Goal: Transaction & Acquisition: Purchase product/service

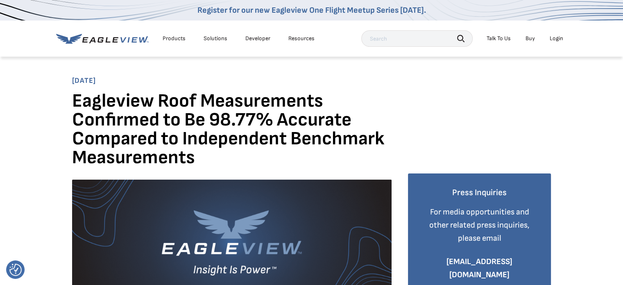
click at [557, 40] on div "Login" at bounding box center [557, 38] width 14 height 7
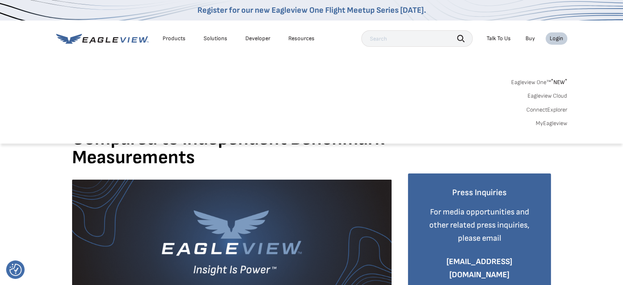
click at [539, 83] on link "Eagleview One™ * NEW *" at bounding box center [539, 80] width 56 height 9
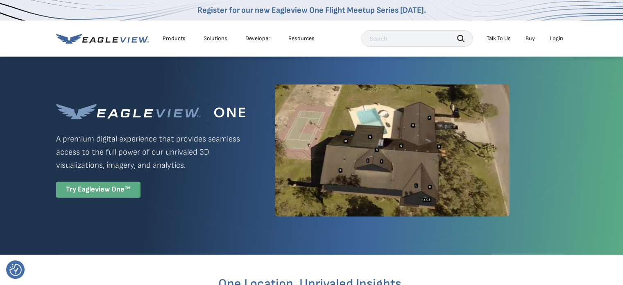
click at [109, 190] on div "Try Eagleview One™" at bounding box center [98, 190] width 84 height 16
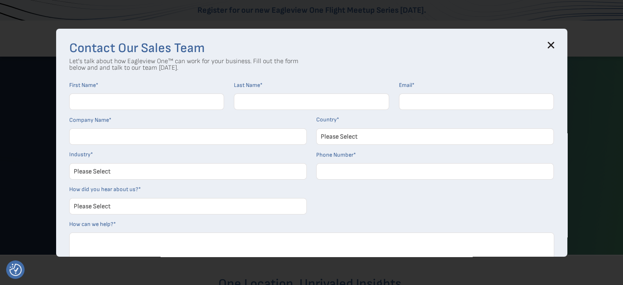
click at [552, 44] on icon at bounding box center [551, 45] width 7 height 7
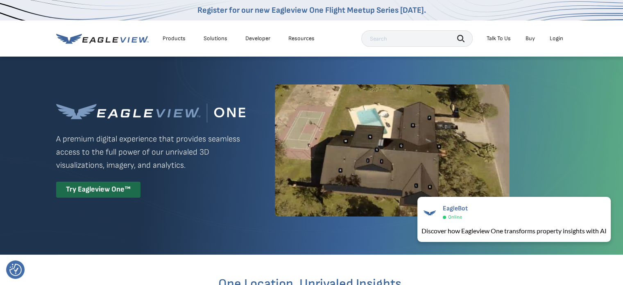
click at [555, 39] on div "Login" at bounding box center [557, 38] width 14 height 7
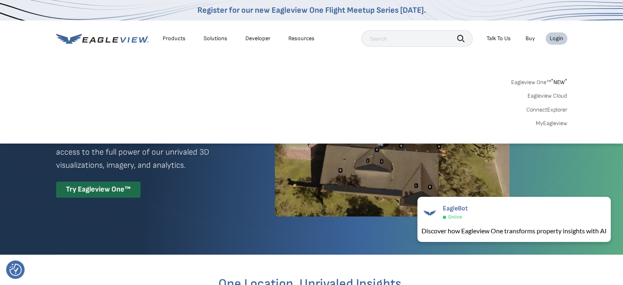
click at [544, 124] on link "MyEagleview" at bounding box center [552, 123] width 32 height 7
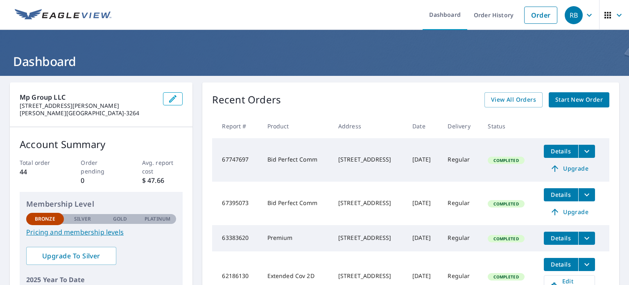
click at [556, 98] on span "Start New Order" at bounding box center [580, 100] width 48 height 10
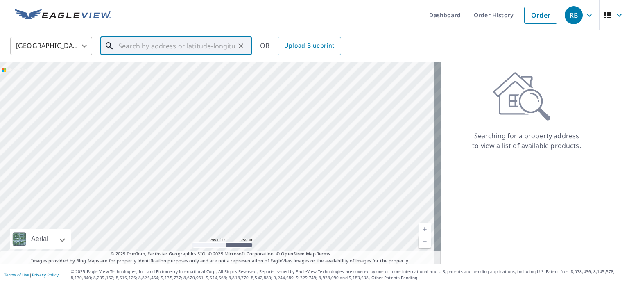
click at [214, 45] on input "text" at bounding box center [176, 45] width 117 height 23
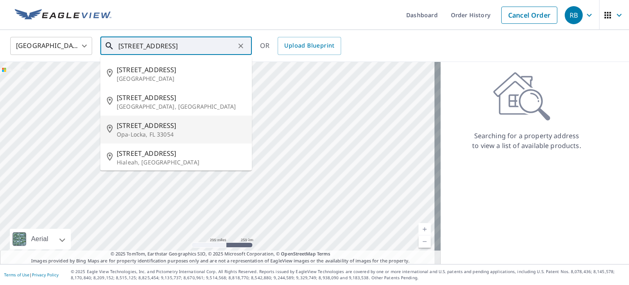
click at [183, 131] on p "Opa-Locka, FL 33054" at bounding box center [181, 134] width 129 height 8
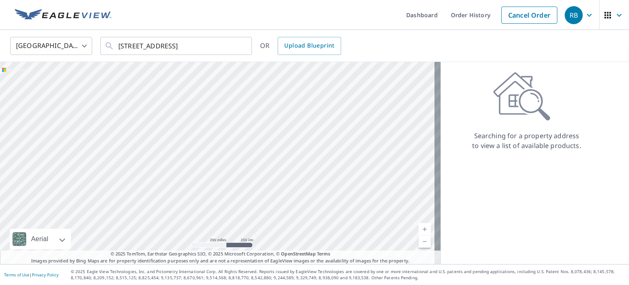
type input "2491 NW 135th St Opa-Locka, FL 33054"
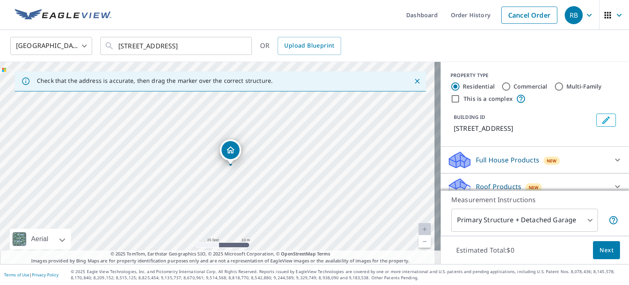
drag, startPoint x: 95, startPoint y: 150, endPoint x: 262, endPoint y: 180, distance: 169.9
click at [262, 180] on div "2491 NW 135th St Miami, FL 33167" at bounding box center [220, 163] width 441 height 202
click at [502, 89] on input "Commercial" at bounding box center [507, 87] width 10 height 10
radio input "true"
type input "4"
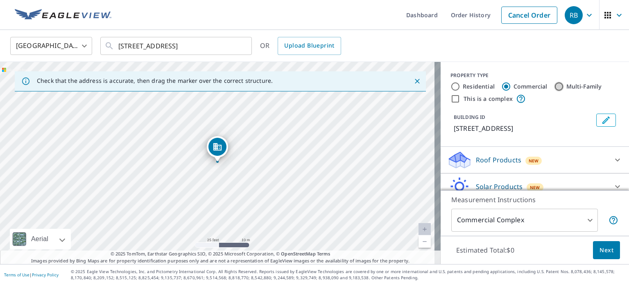
click at [554, 87] on input "Multi-Family" at bounding box center [559, 87] width 10 height 10
radio input "true"
type input "2"
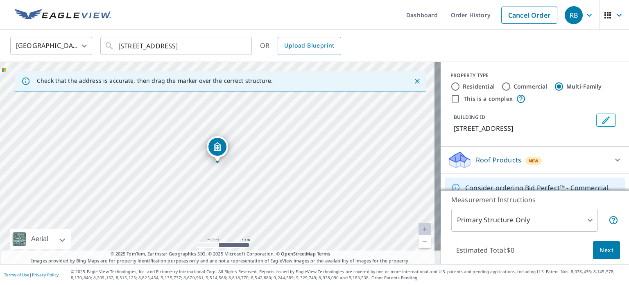
click at [567, 219] on body "RB RB Dashboard Order History Cancel Order RB United States US ​ 2491 NW 135th …" at bounding box center [314, 142] width 629 height 285
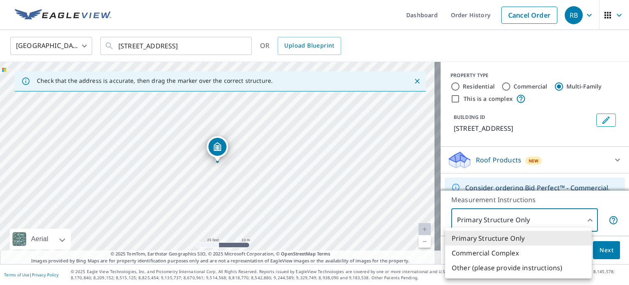
click at [567, 219] on div at bounding box center [314, 142] width 629 height 285
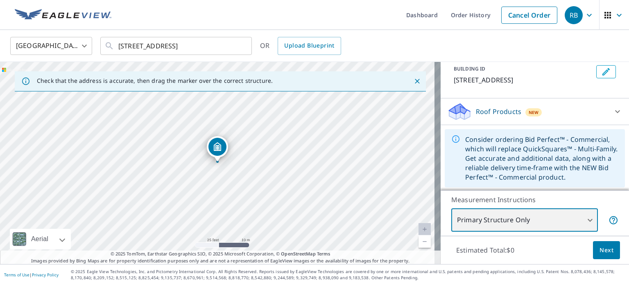
scroll to position [49, 0]
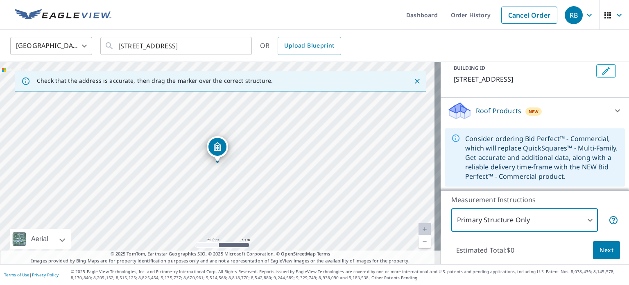
click at [601, 247] on span "Next" at bounding box center [607, 250] width 14 height 10
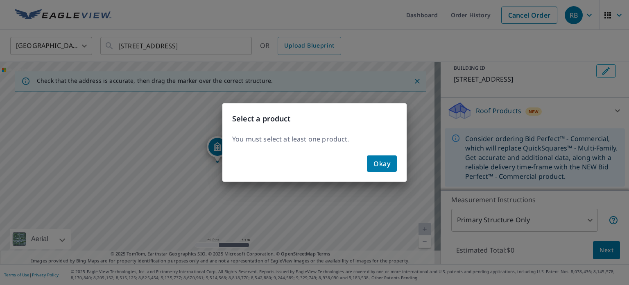
click at [382, 159] on span "Okay" at bounding box center [382, 163] width 17 height 11
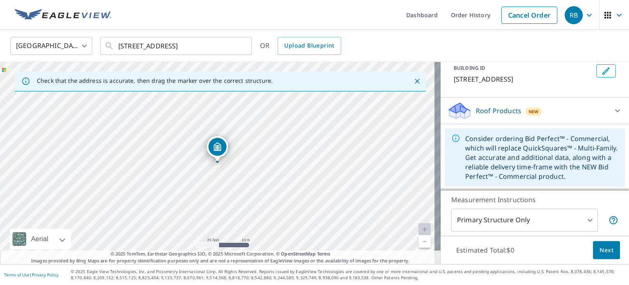
click at [579, 107] on div "Roof Products New" at bounding box center [527, 110] width 161 height 19
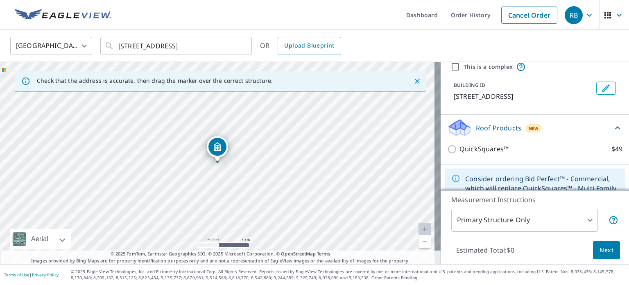
scroll to position [72, 0]
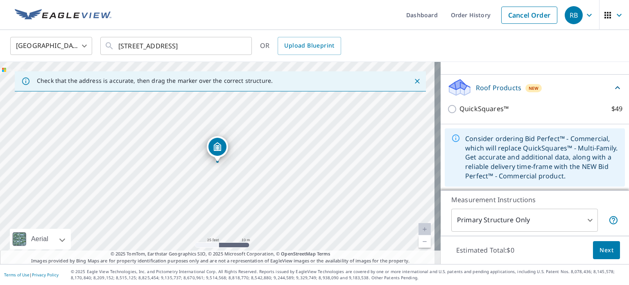
click at [518, 145] on div "Consider ordering Bid Perfect™ - Commercial, which will replace QuickSquares™ -…" at bounding box center [542, 157] width 153 height 53
click at [616, 87] on icon at bounding box center [618, 87] width 5 height 3
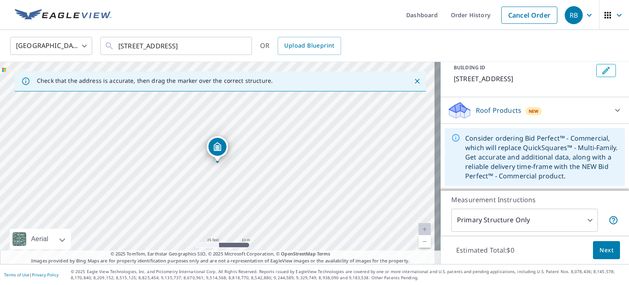
scroll to position [49, 0]
click at [501, 111] on p "Roof Products" at bounding box center [498, 111] width 45 height 10
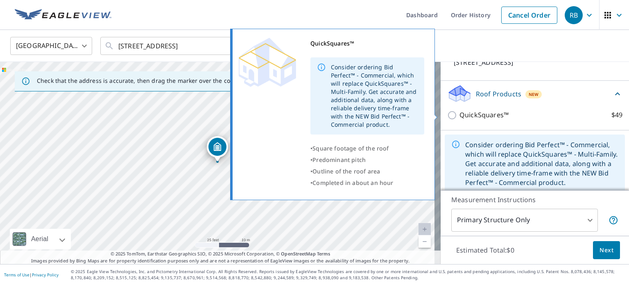
scroll to position [72, 0]
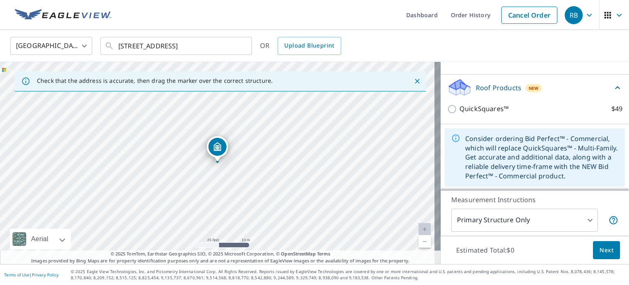
click at [563, 100] on div "QuickSquares™ $49" at bounding box center [534, 108] width 175 height 23
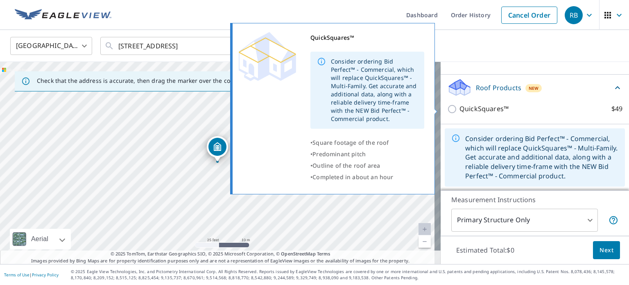
click at [491, 108] on p "QuickSquares™" at bounding box center [484, 109] width 49 height 10
click at [460, 108] on input "QuickSquares™ $49" at bounding box center [453, 109] width 12 height 10
checkbox input "true"
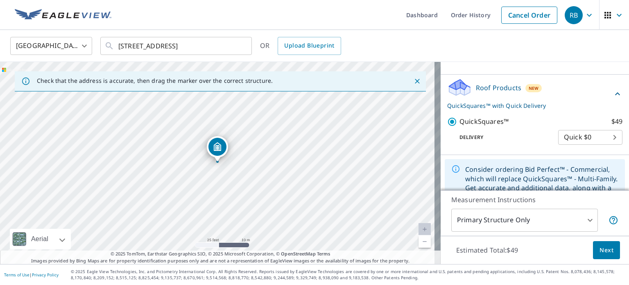
scroll to position [103, 0]
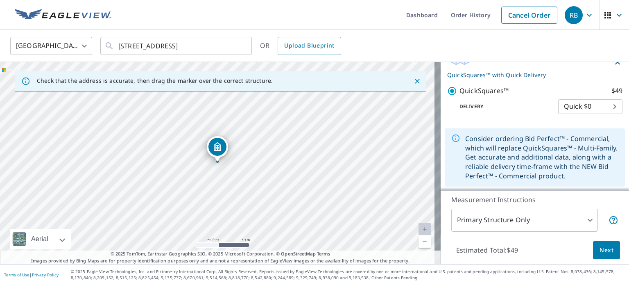
click at [479, 147] on div "Consider ordering Bid Perfect™ - Commercial, which will replace QuickSquares™ -…" at bounding box center [542, 157] width 153 height 53
click at [552, 152] on div "Consider ordering Bid Perfect™ - Commercial, which will replace QuickSquares™ -…" at bounding box center [542, 157] width 153 height 53
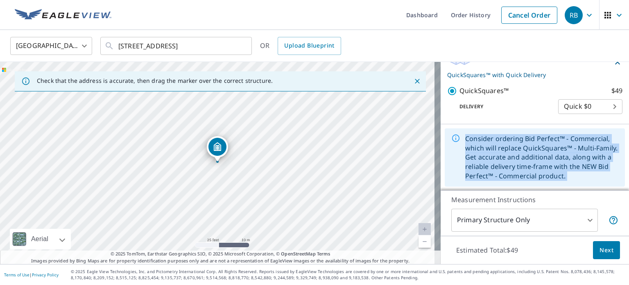
click at [552, 152] on div "Consider ordering Bid Perfect™ - Commercial, which will replace QuickSquares™ -…" at bounding box center [542, 157] width 153 height 53
click at [601, 106] on body "RB RB Dashboard Order History Cancel Order RB United States US ​ 2491 NW 135th …" at bounding box center [314, 142] width 629 height 285
click at [601, 106] on li "Quick $0" at bounding box center [578, 106] width 64 height 15
click at [452, 139] on icon at bounding box center [456, 138] width 9 height 9
click at [540, 156] on div "Consider ordering Bid Perfect™ - Commercial, which will replace QuickSquares™ -…" at bounding box center [542, 157] width 153 height 53
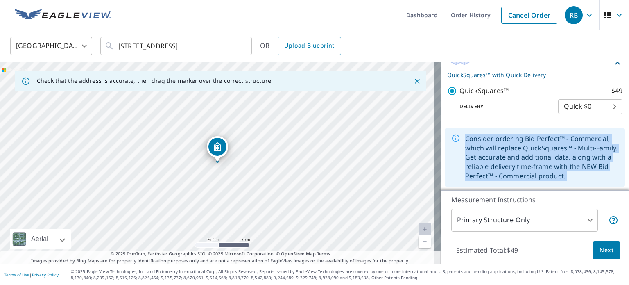
click at [452, 138] on icon at bounding box center [456, 138] width 9 height 9
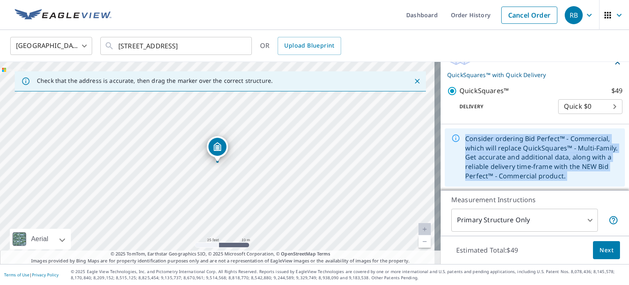
click at [452, 138] on icon at bounding box center [456, 138] width 9 height 9
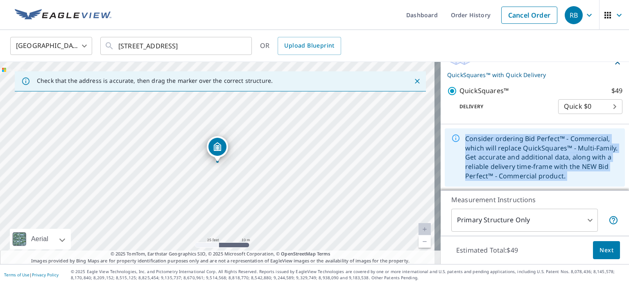
click at [505, 218] on body "RB RB Dashboard Order History Cancel Order RB United States US ​ 2491 NW 135th …" at bounding box center [314, 142] width 629 height 285
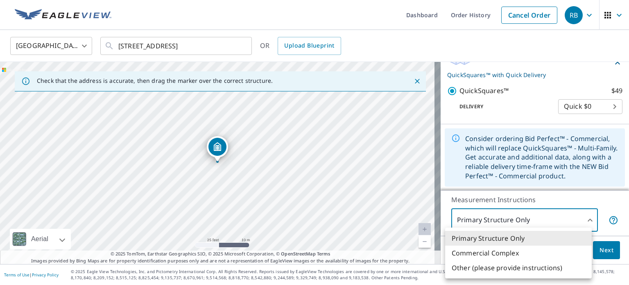
click at [505, 218] on div at bounding box center [314, 142] width 629 height 285
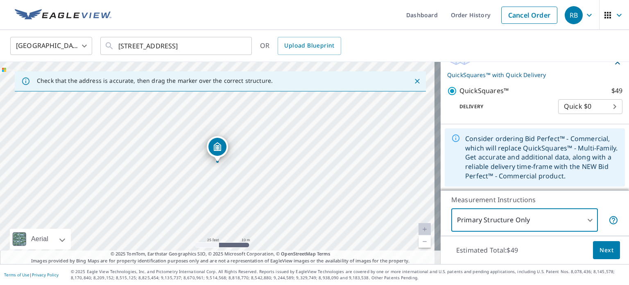
click at [495, 220] on body "RB RB Dashboard Order History Cancel Order RB United States US ​ 2491 NW 135th …" at bounding box center [314, 142] width 629 height 285
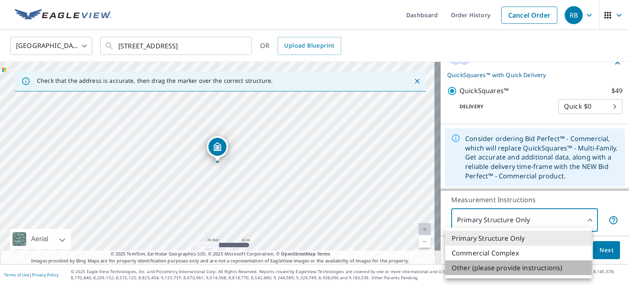
click at [487, 268] on li "Other (please provide instructions)" at bounding box center [518, 267] width 147 height 15
type input "5"
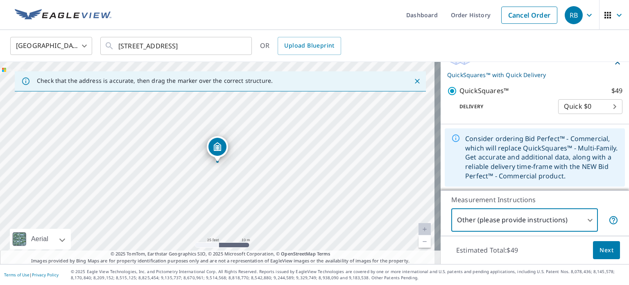
click at [593, 251] on button "Next" at bounding box center [606, 250] width 27 height 18
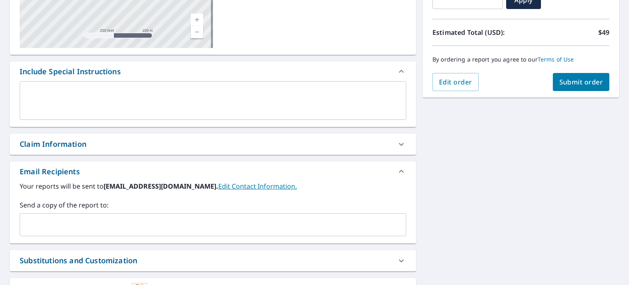
scroll to position [123, 0]
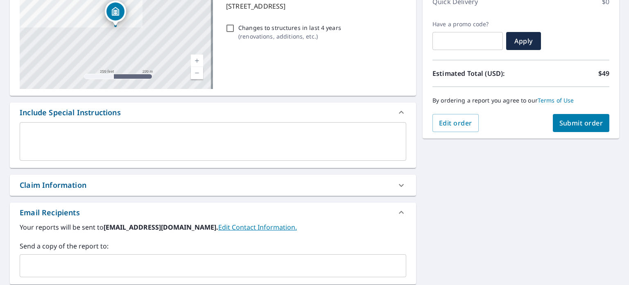
click at [241, 135] on textarea at bounding box center [212, 141] width 375 height 23
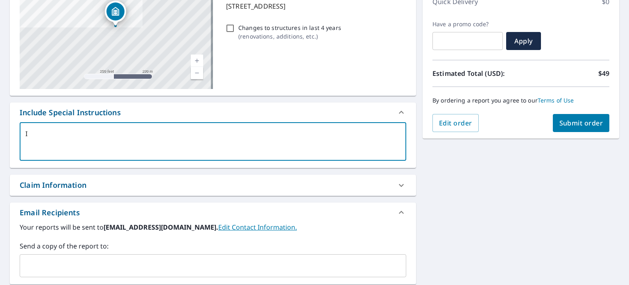
type textarea "I"
type textarea "x"
type textarea "I A"
type textarea "x"
type textarea "I AS"
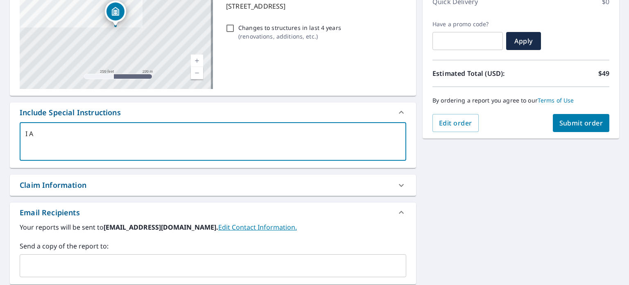
type textarea "x"
type textarea "I A"
type textarea "x"
type textarea "I"
type textarea "x"
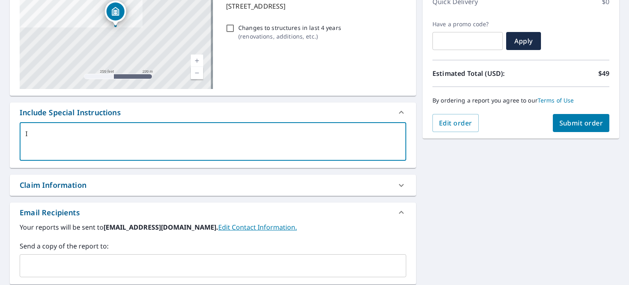
type textarea "I a"
type textarea "x"
type textarea "I al"
type textarea "x"
type textarea "I als"
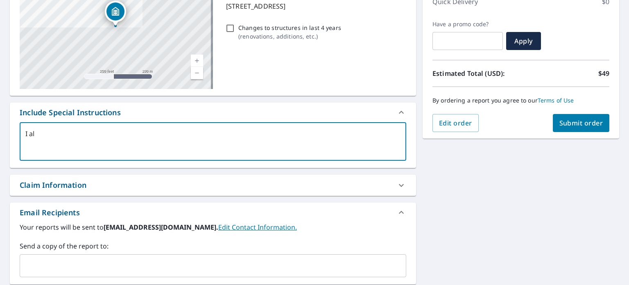
type textarea "x"
type textarea "I also"
type textarea "x"
type textarea "I also"
type textarea "x"
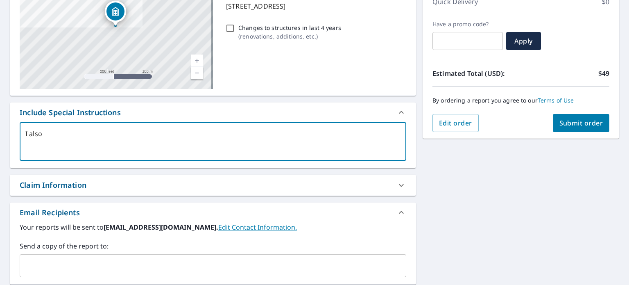
type textarea "I also n"
type textarea "x"
type textarea "I also ne"
type textarea "x"
type textarea "I also nee"
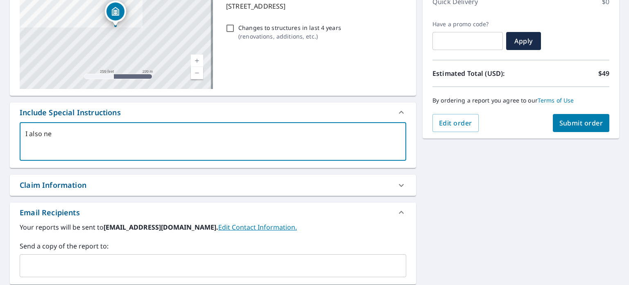
type textarea "x"
type textarea "I also need"
type textarea "x"
type textarea "I also need"
type textarea "x"
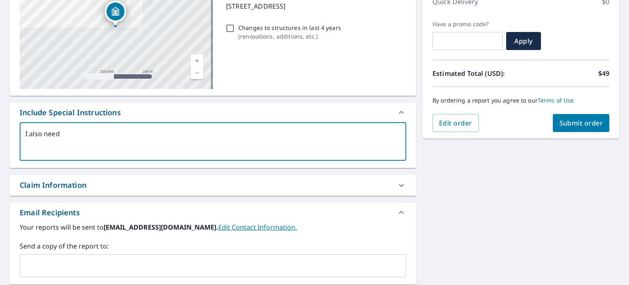
type textarea "I also need t"
type textarea "x"
type textarea "I also need th"
type textarea "x"
type textarea "I also need the"
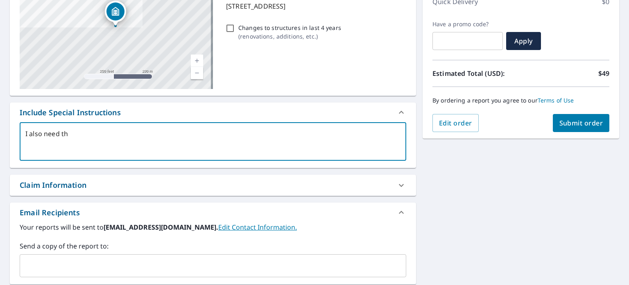
type textarea "x"
type textarea "I also need the"
type textarea "x"
type textarea "I also need the t"
type textarea "x"
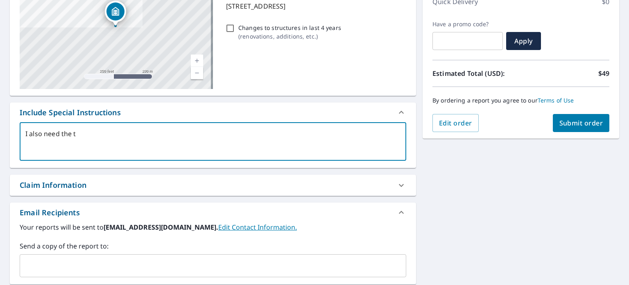
type textarea "I also need the to"
type textarea "x"
type textarea "I also need the tot"
type textarea "x"
type textarea "I also need the tota"
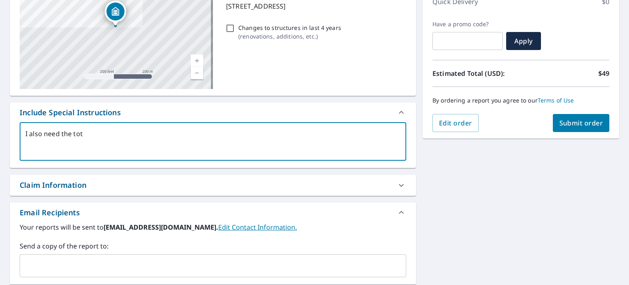
type textarea "x"
type textarea "I also need the total"
type textarea "x"
type textarea "I also need the total"
type textarea "x"
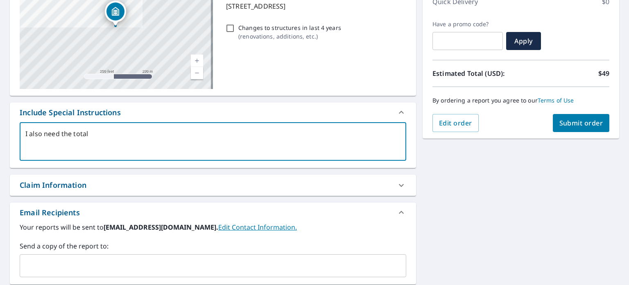
type textarea "I also need the total s"
type textarea "x"
type textarea "I also need the total sq"
type textarea "x"
type textarea "I also need the total sqf"
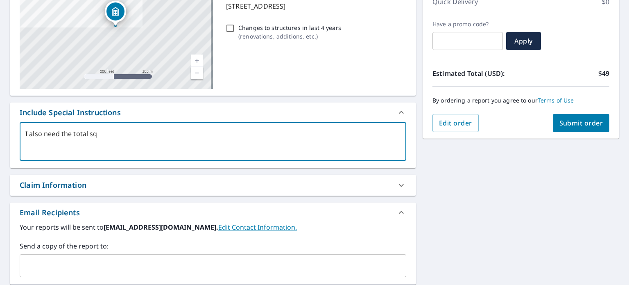
type textarea "x"
type textarea "I also need the total sqf"
type textarea "x"
type textarea "I also need the total sqf"
type textarea "x"
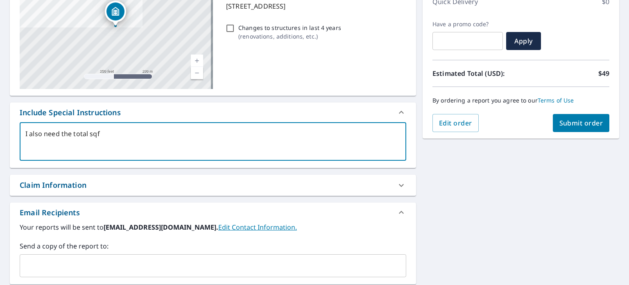
type textarea "I also need the total sq"
type textarea "x"
type textarea "I also need the total s"
type textarea "x"
type textarea "I also need the tot"
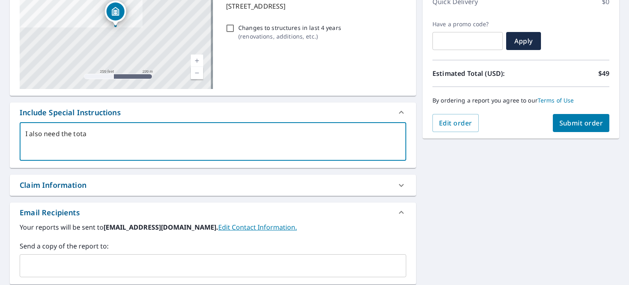
type textarea "x"
type textarea "I also need the to"
type textarea "x"
type textarea "I also need the t"
type textarea "x"
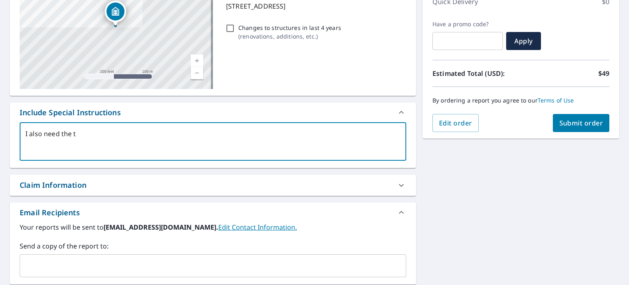
type textarea "I also need the"
type textarea "x"
type textarea "I also need the"
type textarea "x"
type textarea "I also need th"
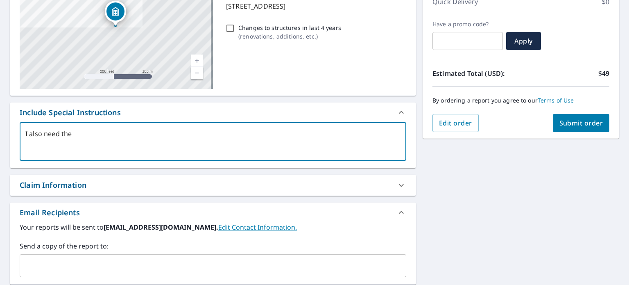
type textarea "x"
type textarea "I also need t"
type textarea "x"
type textarea "I also nee"
type textarea "x"
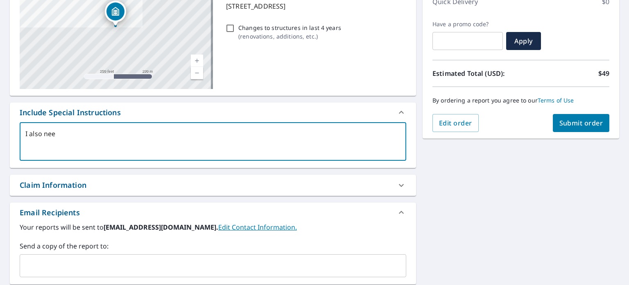
type textarea "I also ne"
type textarea "x"
type textarea "I also n"
type textarea "x"
type textarea "I also"
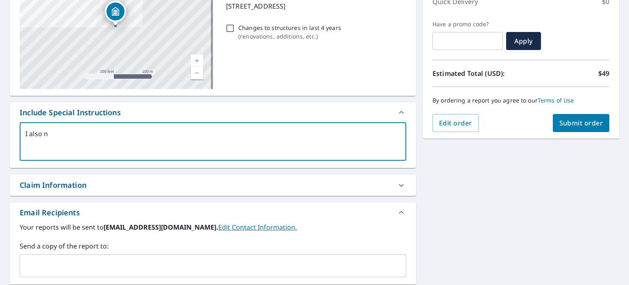
type textarea "x"
type textarea "I also"
type textarea "x"
type textarea "I als"
type textarea "x"
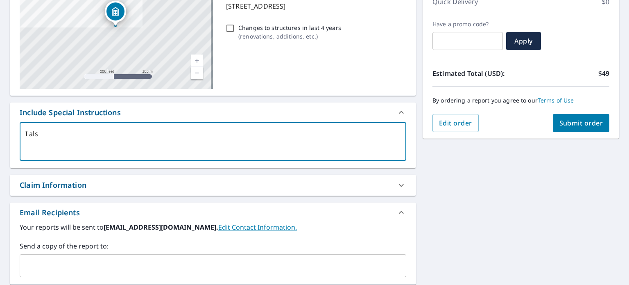
type textarea "I al"
type textarea "x"
type textarea "I a"
type textarea "x"
type textarea "I"
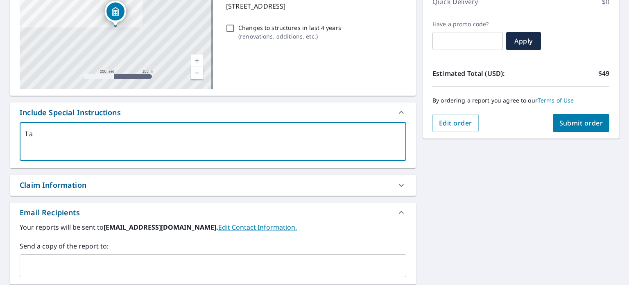
type textarea "x"
type textarea "I"
type textarea "x"
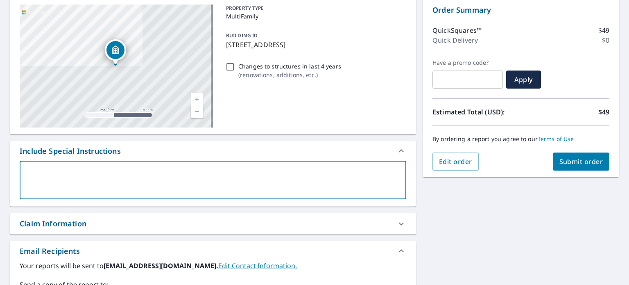
scroll to position [0, 0]
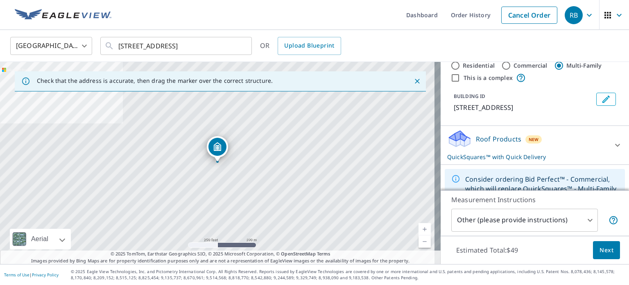
scroll to position [61, 0]
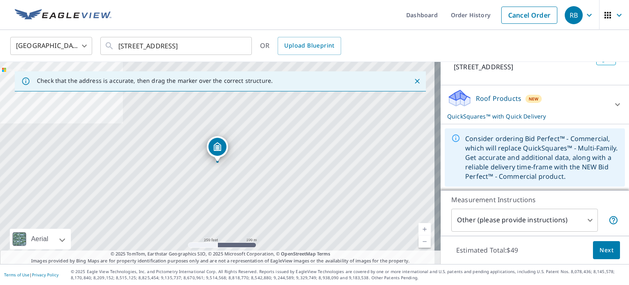
click at [459, 116] on p "QuickSquares™ with Quick Delivery" at bounding box center [527, 116] width 161 height 9
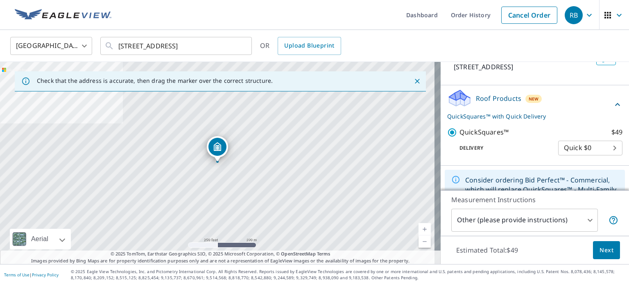
click at [593, 250] on button "Next" at bounding box center [606, 250] width 27 height 18
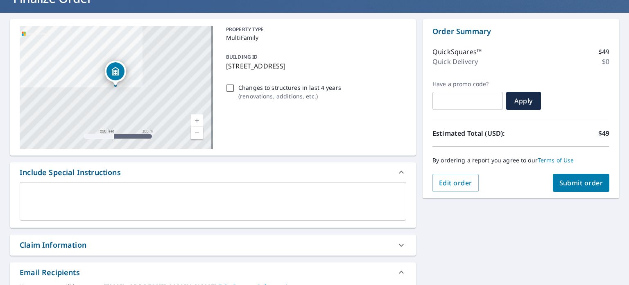
scroll to position [82, 0]
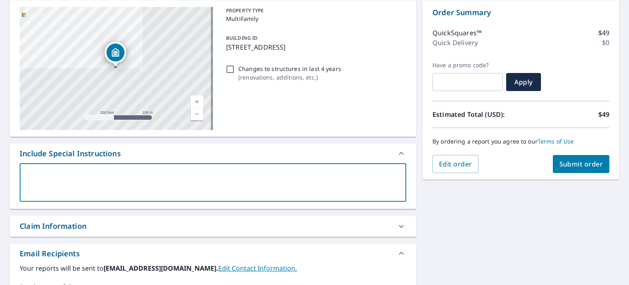
click at [133, 171] on textarea at bounding box center [212, 182] width 375 height 23
type textarea "I"
type textarea "x"
type textarea "I"
type textarea "x"
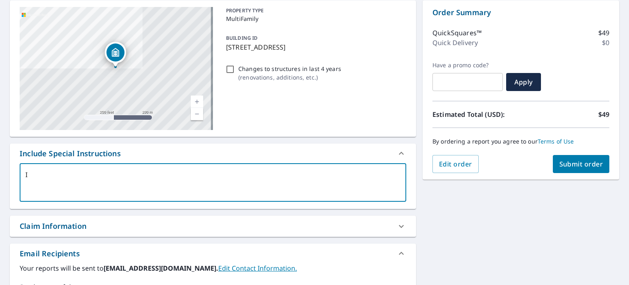
type textarea "I t"
type textarea "x"
type textarea "I tr"
type textarea "x"
type textarea "I tri"
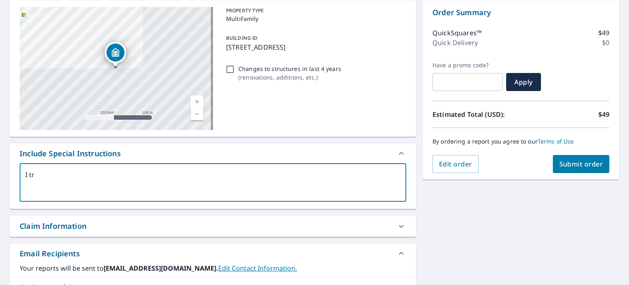
type textarea "x"
type textarea "I trie"
type textarea "x"
type textarea "I tried"
type textarea "x"
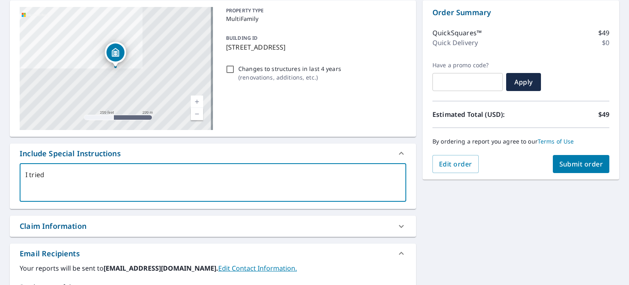
type textarea "I tried"
type textarea "x"
type textarea "I tried t"
type textarea "x"
type textarea "I tried to"
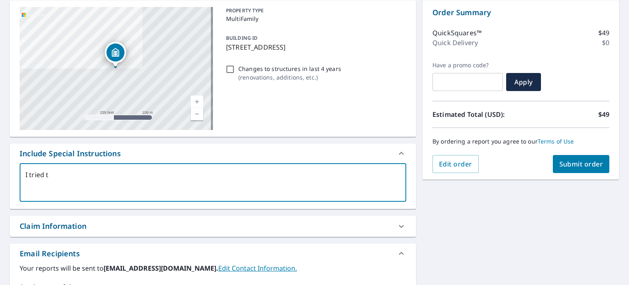
type textarea "x"
type textarea "I tried to"
type textarea "x"
type textarea "I tried to o"
type textarea "x"
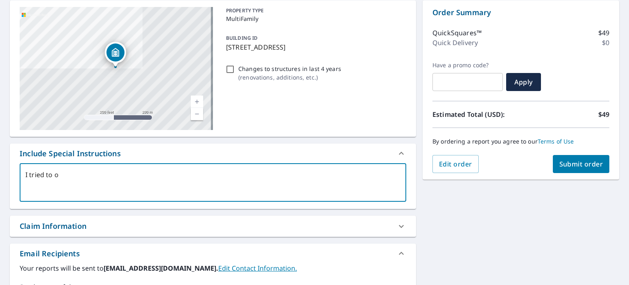
type textarea "I tried to or"
type textarea "x"
type textarea "I tried to ord"
type textarea "x"
type textarea "I tried to orde"
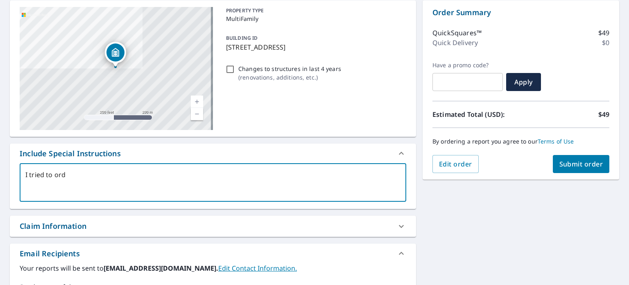
type textarea "x"
type textarea "I tried to order"
type textarea "x"
type textarea "I tried to order"
type textarea "x"
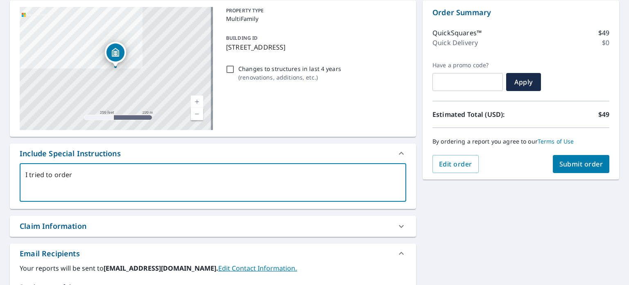
type textarea "I tried to order b"
type textarea "x"
type textarea "I tried to order bi"
type textarea "x"
type textarea "I tried to order bid"
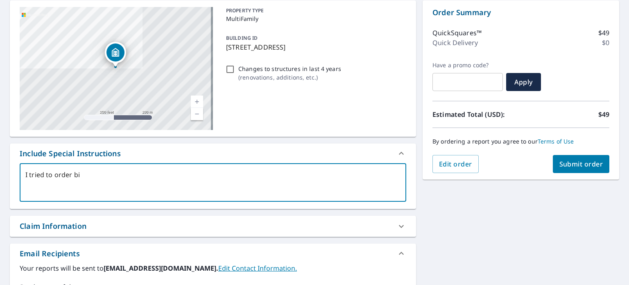
type textarea "x"
type textarea "I tried to order bid"
type textarea "x"
type textarea "I tried to order bid p"
type textarea "x"
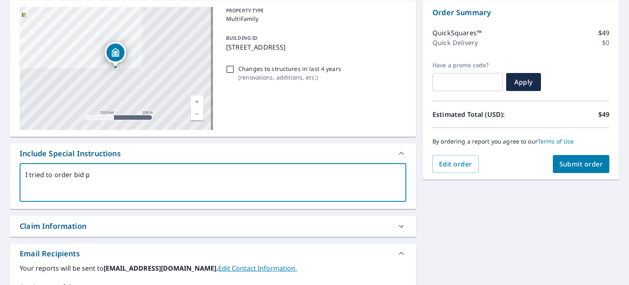
type textarea "I tried to order bid pe"
type textarea "x"
type textarea "I tried to order bid per"
type textarea "x"
type textarea "I tried to order bid perf"
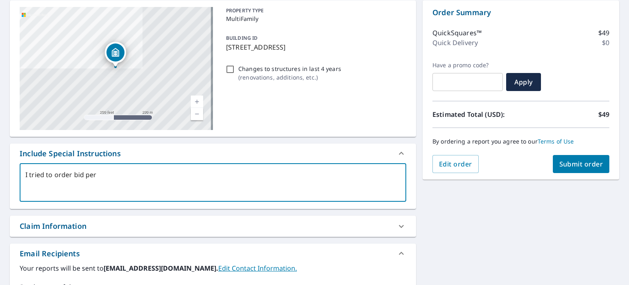
type textarea "x"
type textarea "I tried to order bid perfe"
type textarea "x"
type textarea "I tried to order bid perfec"
type textarea "x"
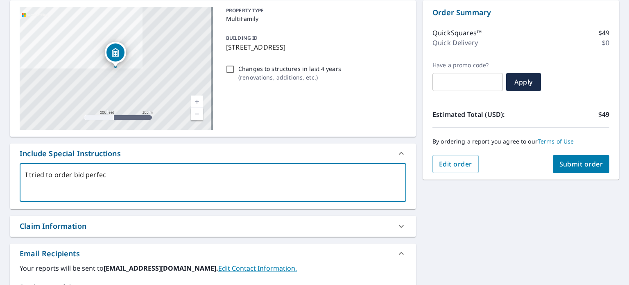
type textarea "I tried to order bid perfect"
type textarea "x"
type textarea "I tried to order bid perfect"
type textarea "x"
type textarea "I tried to order bid perfect c"
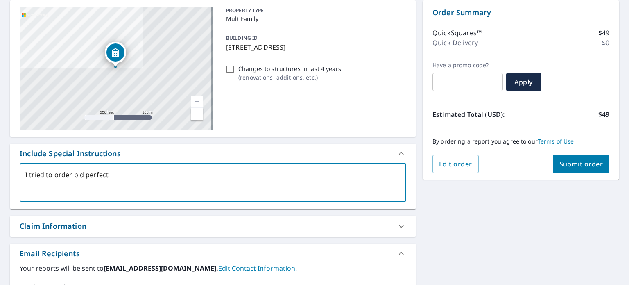
type textarea "x"
type textarea "I tried to order bid perfect co"
type textarea "x"
type textarea "I tried to order bid perfect com"
type textarea "x"
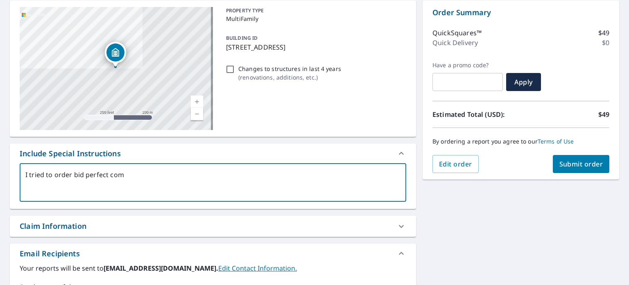
type textarea "I tried to order bid perfect comm"
type textarea "x"
type textarea "I tried to order bid perfect comme"
type textarea "x"
type textarea "I tried to order bid perfect commen"
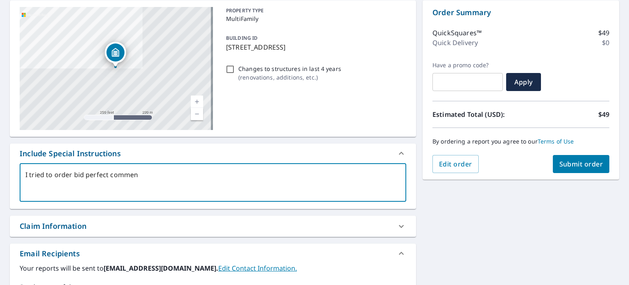
type textarea "x"
type textarea "I tried to order bid perfect comment"
type textarea "x"
type textarea "I tried to order bid perfect commen"
type textarea "x"
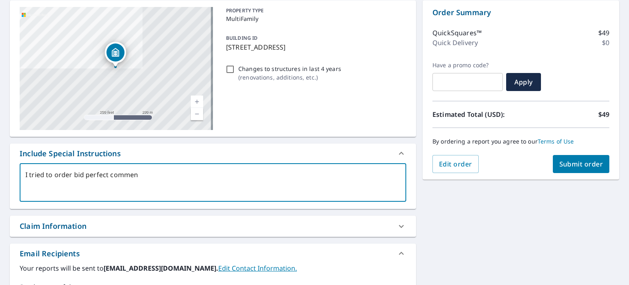
type textarea "I tried to order bid perfect comme"
type textarea "x"
type textarea "I tried to order bid perfect commer"
type textarea "x"
type textarea "I tried to order bid perfect commerc"
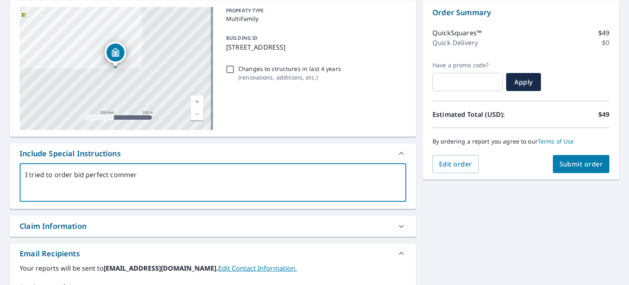
type textarea "x"
type textarea "I tried to order bid perfect commerci"
type textarea "x"
type textarea "I tried to order bid perfect commercio"
type textarea "x"
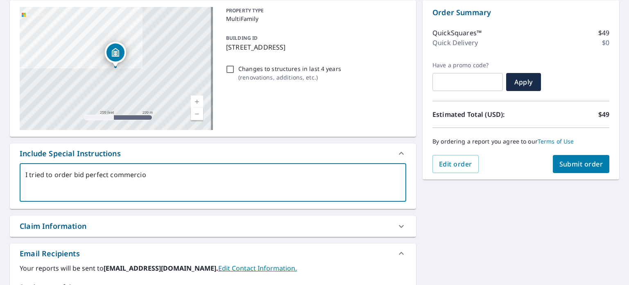
type textarea "I tried to order bid perfect commercion"
type textarea "x"
type textarea "I tried to order bid perfect commercio"
type textarea "x"
type textarea "I tried to order bid perfect commerci"
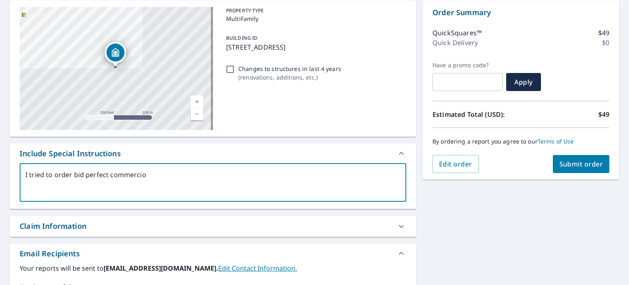
type textarea "x"
type textarea "I tried to order bid perfect commercil"
type textarea "x"
type textarea "I tried to order bid perfect commerci"
type textarea "x"
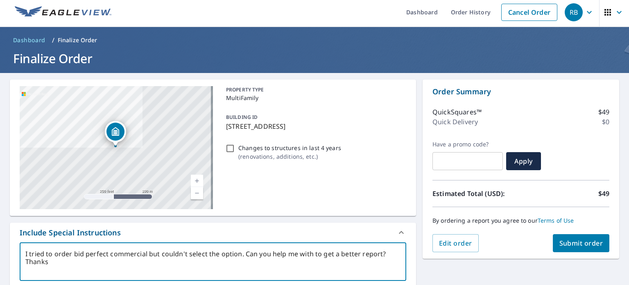
scroll to position [0, 0]
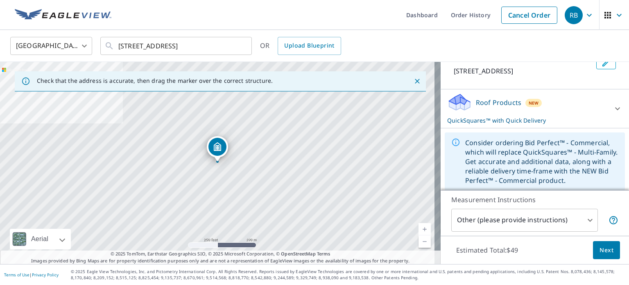
scroll to position [61, 0]
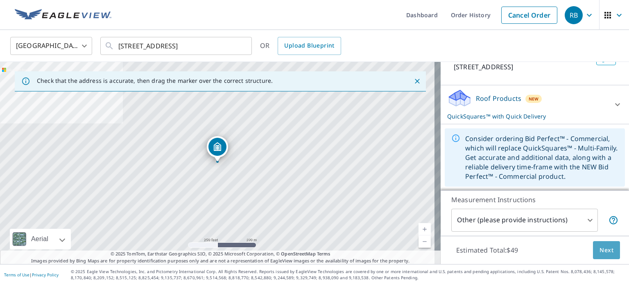
click at [593, 251] on button "Next" at bounding box center [606, 250] width 27 height 18
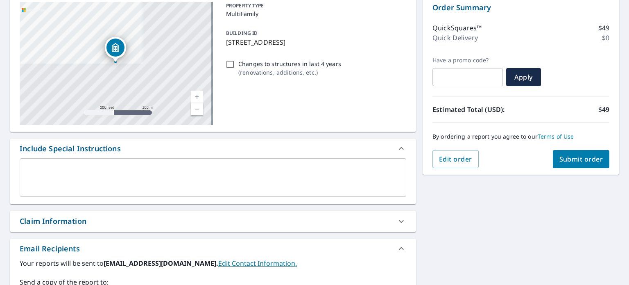
scroll to position [107, 0]
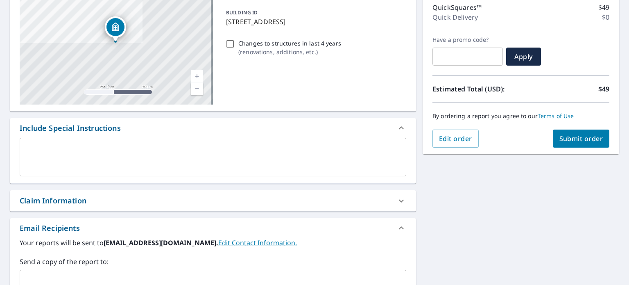
click at [313, 173] on div "x ​" at bounding box center [213, 157] width 387 height 39
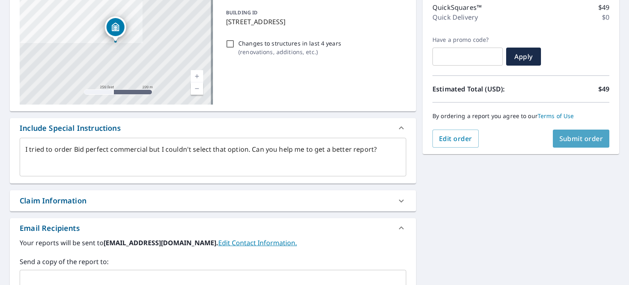
click at [560, 142] on span "Submit order" at bounding box center [582, 138] width 44 height 9
